Goal: Check status: Check status

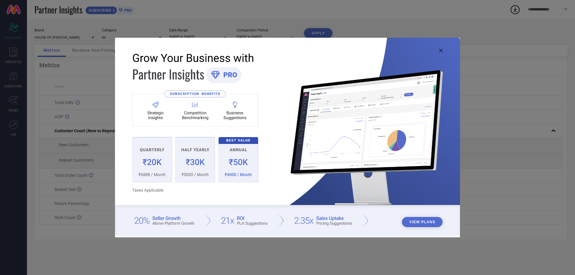
click at [440, 51] on icon at bounding box center [441, 51] width 4 height 4
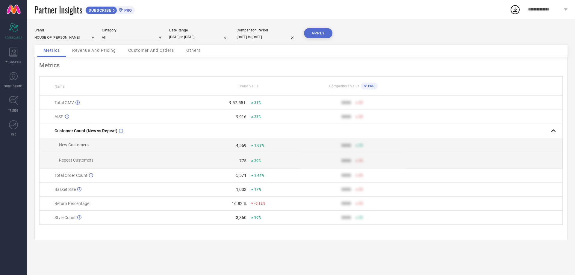
select select "7"
select select "2025"
select select "8"
select select "2025"
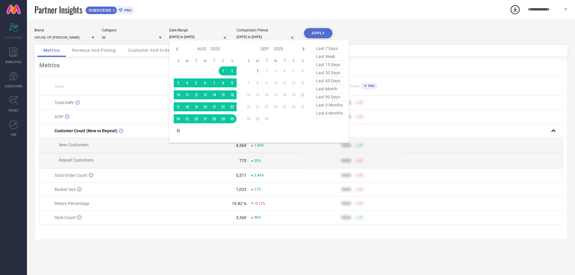
click at [193, 36] on input "[DATE] to [DATE]" at bounding box center [199, 37] width 60 height 6
type input "After [DATE]"
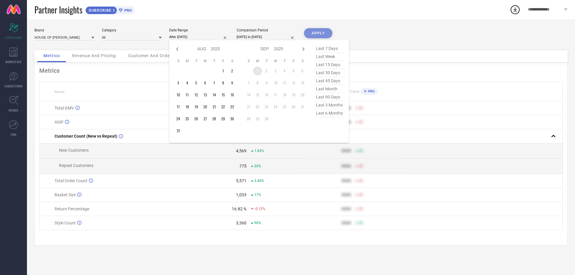
click at [258, 72] on td "1" at bounding box center [257, 70] width 9 height 9
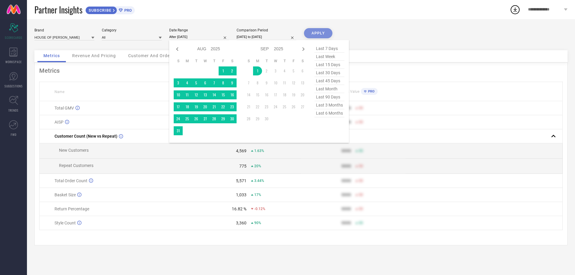
select select "7"
select select "2024"
select select "8"
select select "2024"
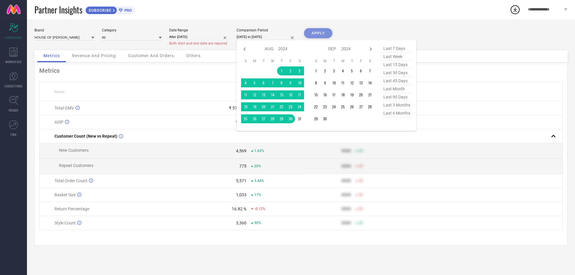
click at [262, 35] on input "[DATE] to [DATE]" at bounding box center [266, 37] width 60 height 6
type input "After [DATE]"
click at [316, 71] on td "1" at bounding box center [315, 70] width 9 height 9
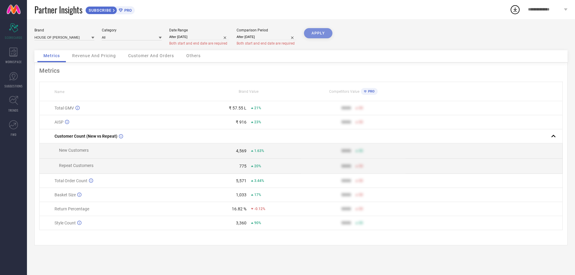
click at [310, 32] on div "APPLY" at bounding box center [318, 39] width 28 height 22
click at [315, 34] on div "APPLY" at bounding box center [318, 39] width 28 height 22
